Goal: Go to known website: Go to known website

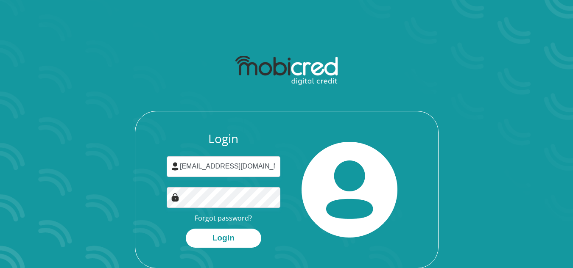
click at [186, 229] on button "Login" at bounding box center [223, 238] width 75 height 19
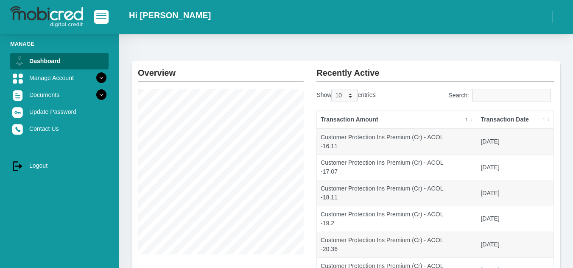
click at [573, 267] on html "Hi Mrs DN Ndlovu" at bounding box center [286, 219] width 573 height 478
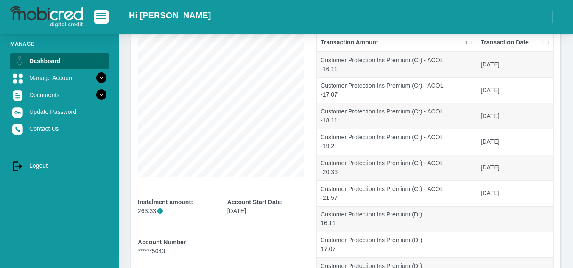
scroll to position [34, 0]
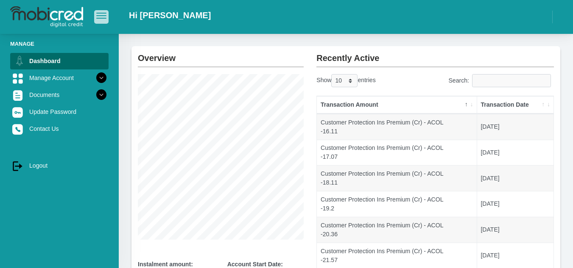
click at [106, 20] on button "button" at bounding box center [101, 16] width 14 height 13
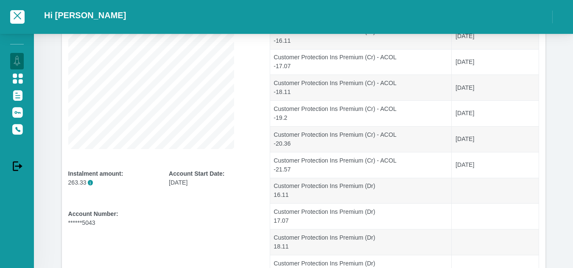
scroll to position [142, 0]
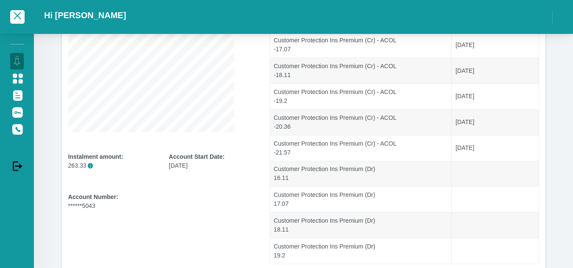
drag, startPoint x: 577, startPoint y: 265, endPoint x: 134, endPoint y: 204, distance: 446.8
click at [134, 204] on div "Account Number: ******5043" at bounding box center [112, 202] width 88 height 18
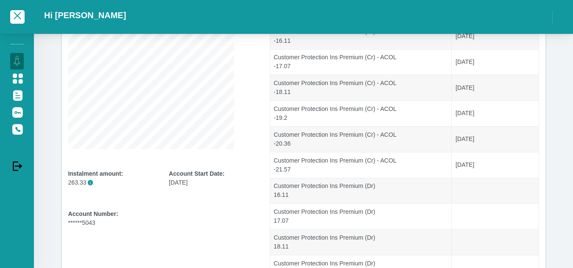
scroll to position [97, 0]
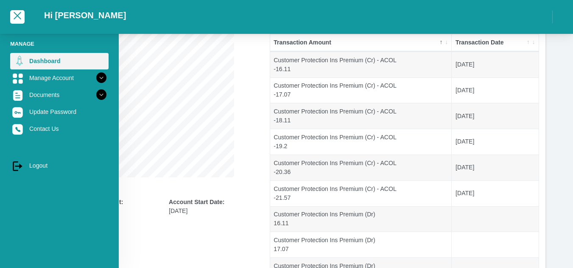
click at [43, 57] on link "Dashboard" at bounding box center [59, 61] width 98 height 16
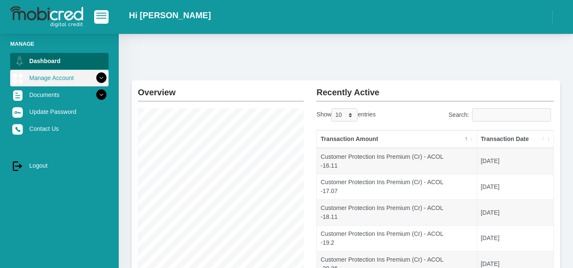
click at [95, 78] on icon at bounding box center [101, 78] width 14 height 14
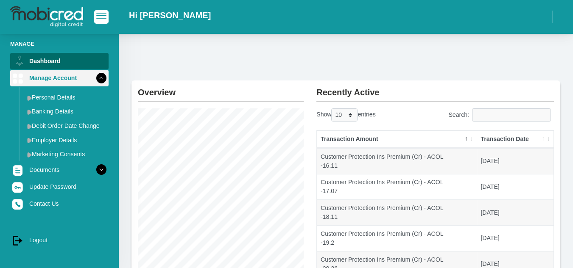
click at [95, 78] on icon at bounding box center [101, 78] width 14 height 14
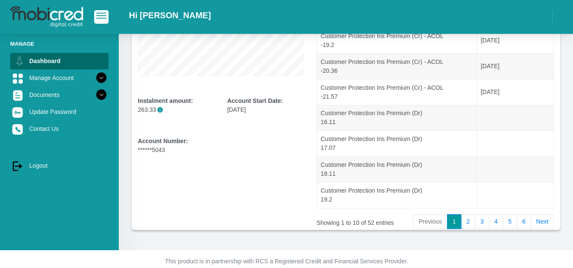
scroll to position [210, 0]
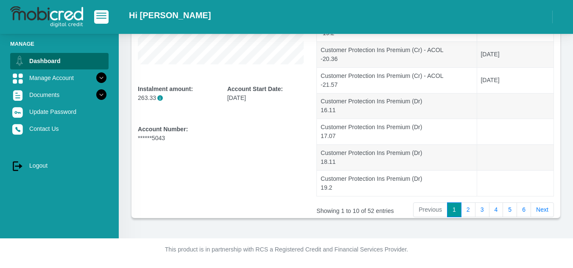
click at [50, 17] on img at bounding box center [46, 16] width 73 height 21
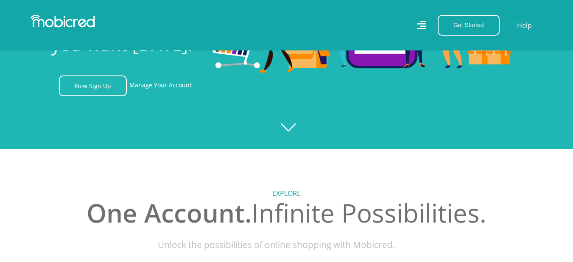
scroll to position [0, 604]
click at [299, 126] on div at bounding box center [286, 18] width 573 height 262
click at [293, 128] on div at bounding box center [286, 18] width 573 height 262
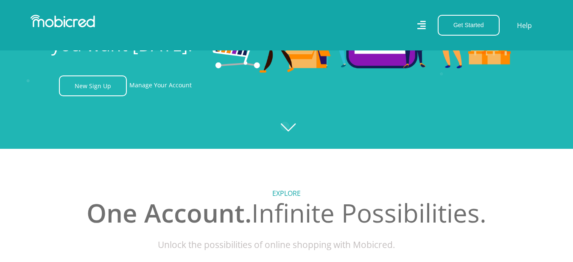
click at [424, 28] on icon at bounding box center [421, 25] width 8 height 12
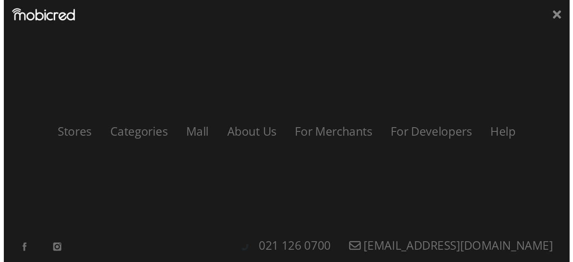
scroll to position [0, 0]
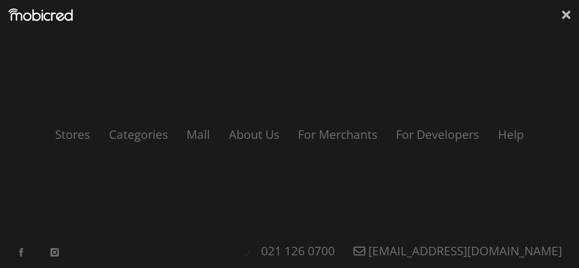
click at [570, 14] on icon at bounding box center [566, 14] width 8 height 13
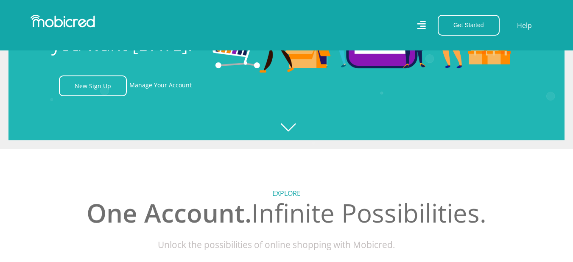
scroll to position [0, 967]
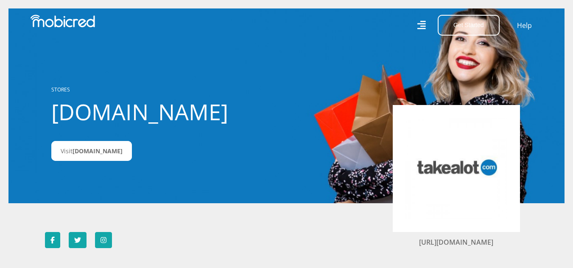
click at [97, 156] on link "Visit [DOMAIN_NAME]" at bounding box center [91, 151] width 81 height 20
